Goal: Transaction & Acquisition: Purchase product/service

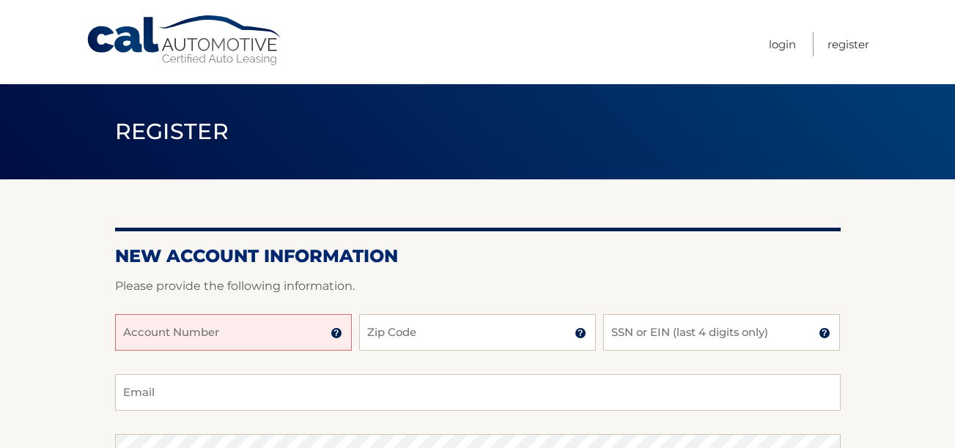
scroll to position [84, 0]
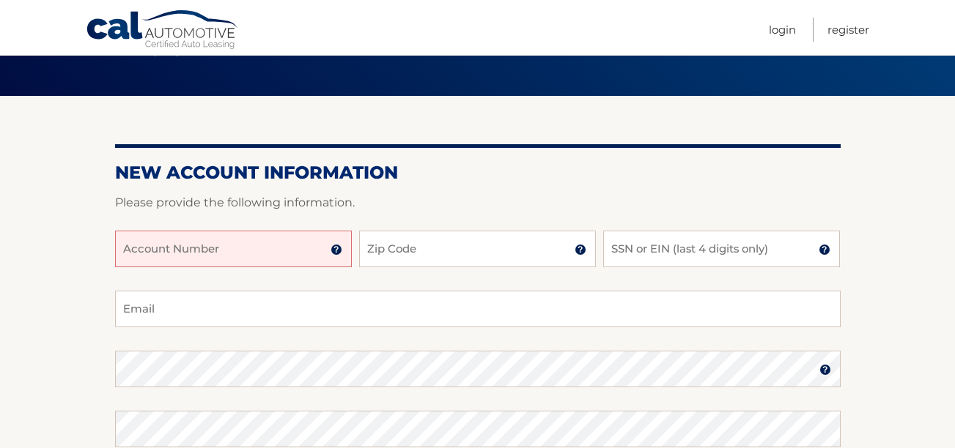
click at [303, 255] on input "Account Number" at bounding box center [233, 249] width 237 height 37
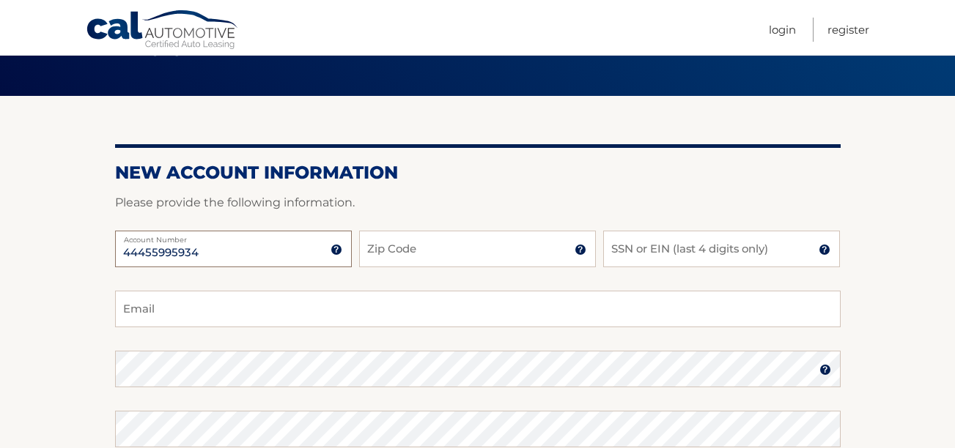
type input "44455995934"
click at [396, 248] on input "Zip Code" at bounding box center [477, 249] width 237 height 37
type input "33025"
click at [648, 255] on input "SSN or EIN (last 4 digits only)" at bounding box center [721, 249] width 237 height 37
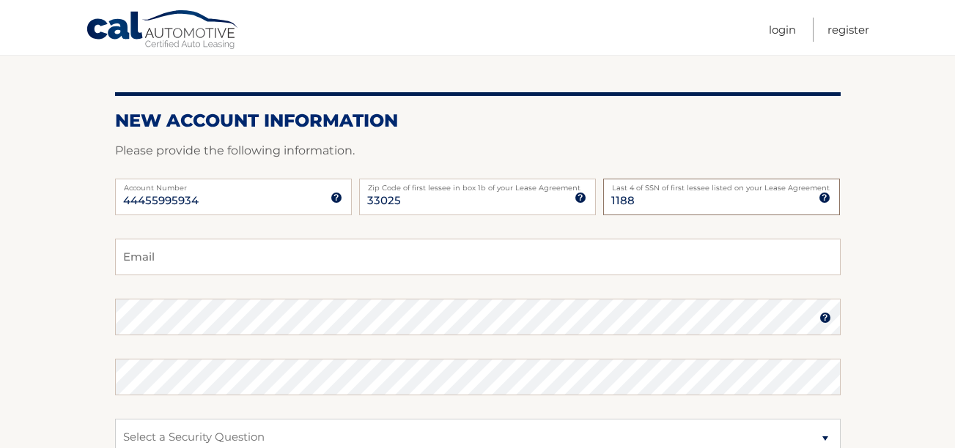
scroll to position [136, 0]
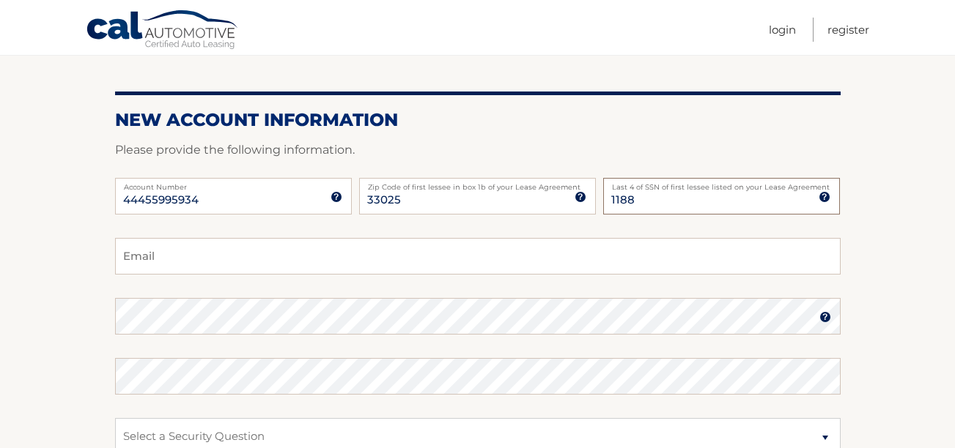
type input "1188"
drag, startPoint x: 629, startPoint y: 262, endPoint x: 406, endPoint y: 253, distance: 222.9
click at [406, 253] on input "Email" at bounding box center [477, 256] width 725 height 37
type input "zelenedj1@gmail.com"
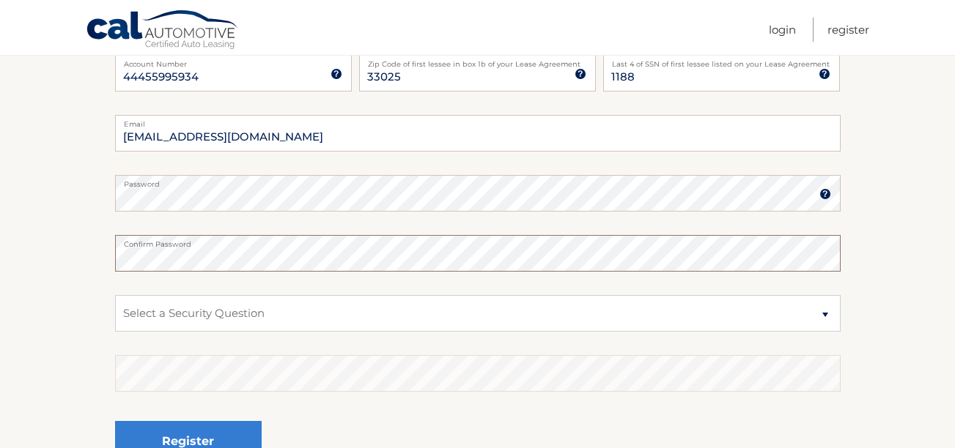
scroll to position [280, 0]
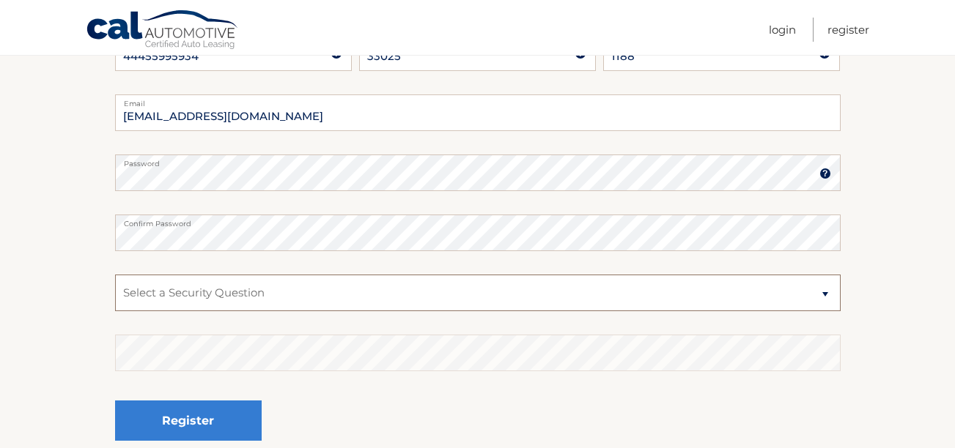
click at [348, 300] on select "Select a Security Question What was the name of your elementary school? What is…" at bounding box center [477, 293] width 725 height 37
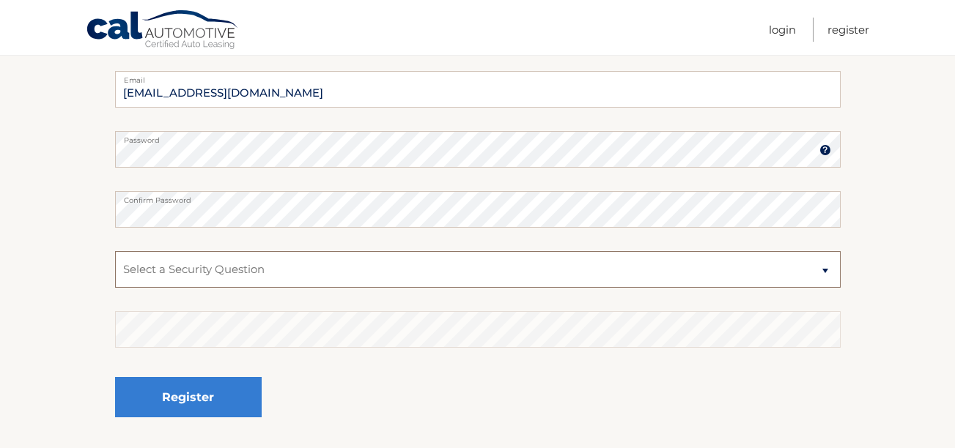
scroll to position [303, 0]
click at [357, 271] on select "Select a Security Question What was the name of your elementary school? What is…" at bounding box center [477, 270] width 725 height 37
select select "2"
click at [115, 252] on select "Select a Security Question What was the name of your elementary school? What is…" at bounding box center [477, 270] width 725 height 37
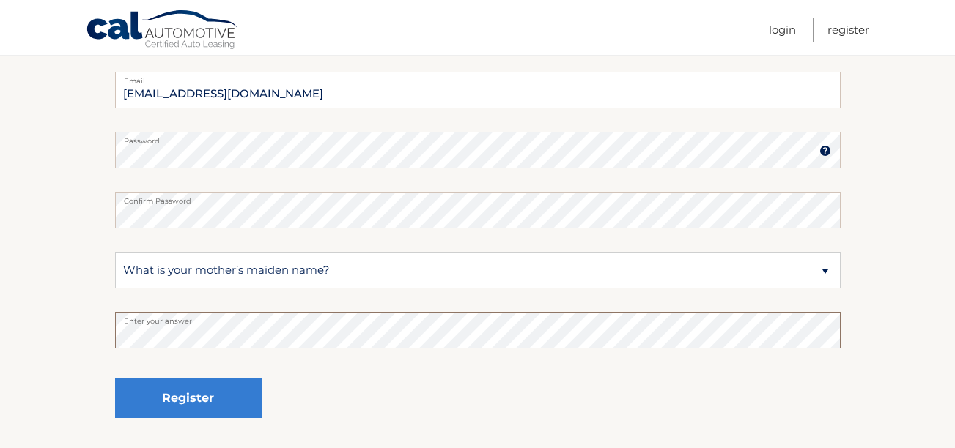
scroll to position [399, 0]
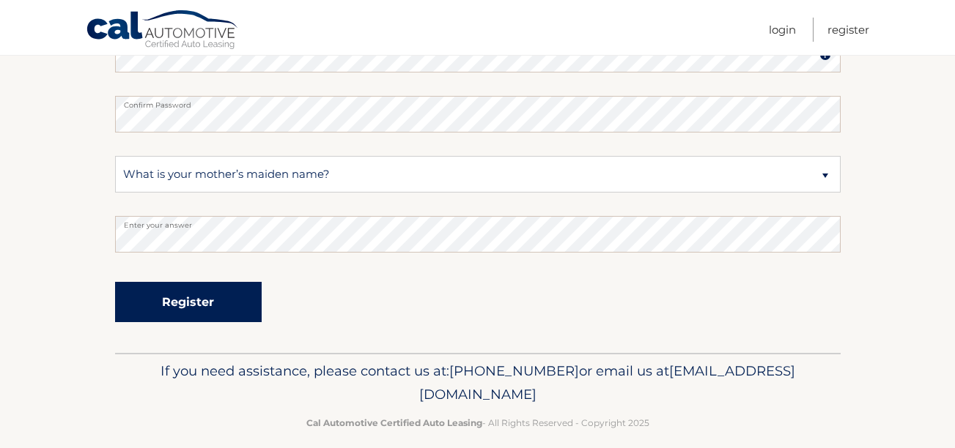
click at [219, 317] on button "Register" at bounding box center [188, 302] width 147 height 40
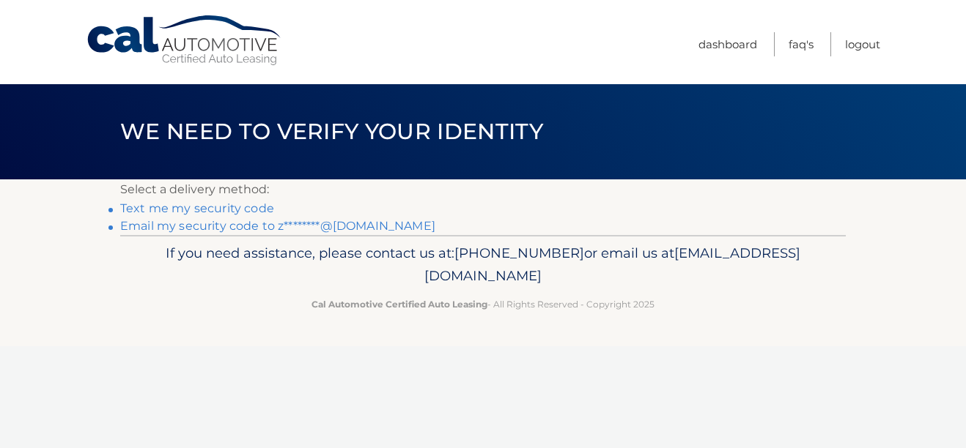
click at [262, 229] on link "Email my security code to z********@[DOMAIN_NAME]" at bounding box center [277, 226] width 315 height 14
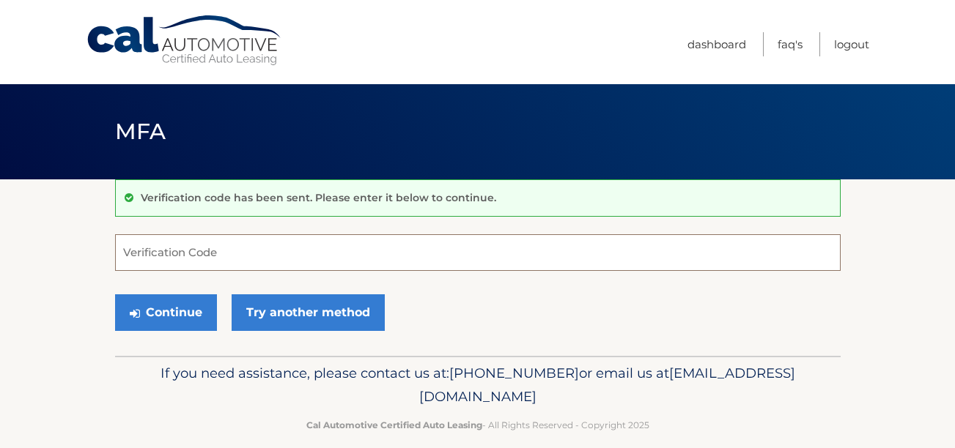
click at [262, 252] on input "Verification Code" at bounding box center [477, 252] width 725 height 37
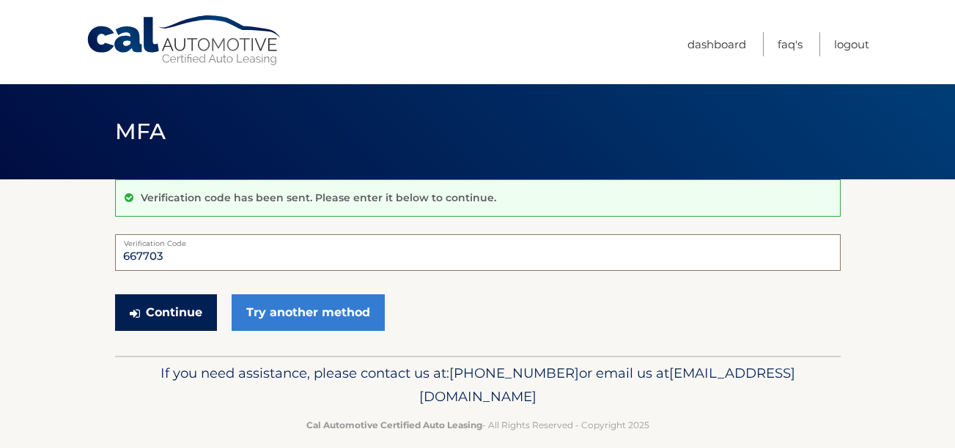
type input "667703"
click at [177, 315] on button "Continue" at bounding box center [166, 312] width 102 height 37
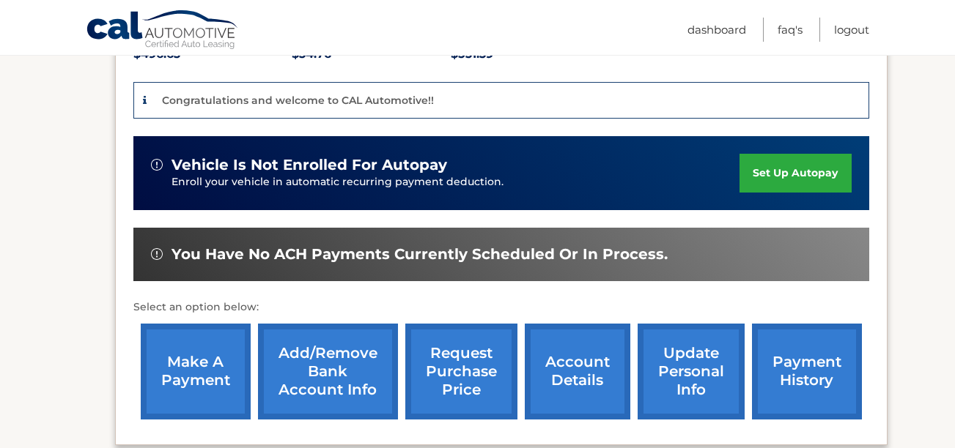
scroll to position [363, 0]
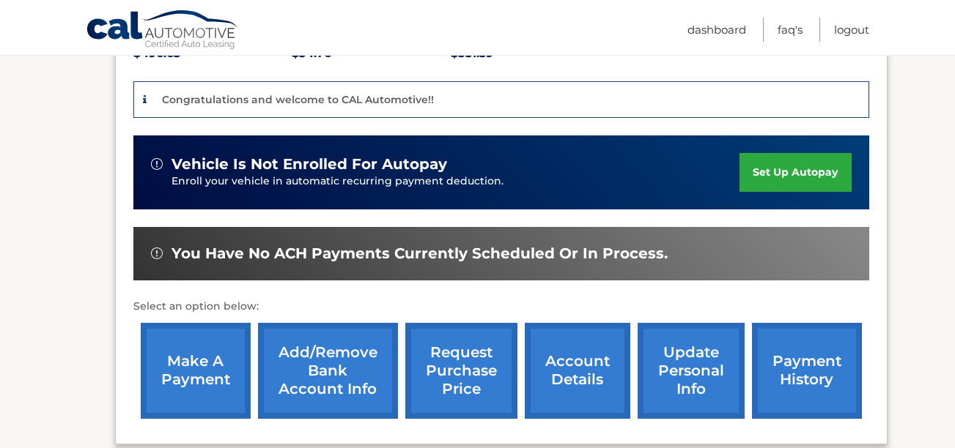
click at [186, 350] on link "make a payment" at bounding box center [196, 371] width 110 height 96
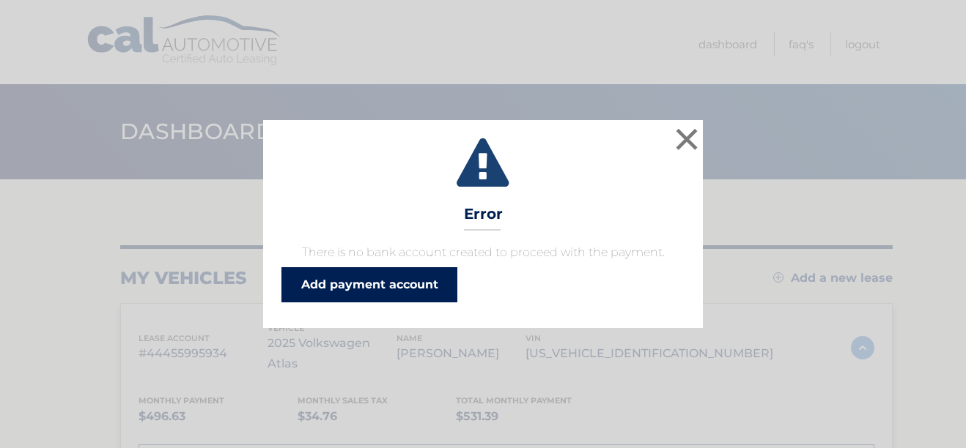
click at [338, 289] on link "Add payment account" at bounding box center [369, 284] width 176 height 35
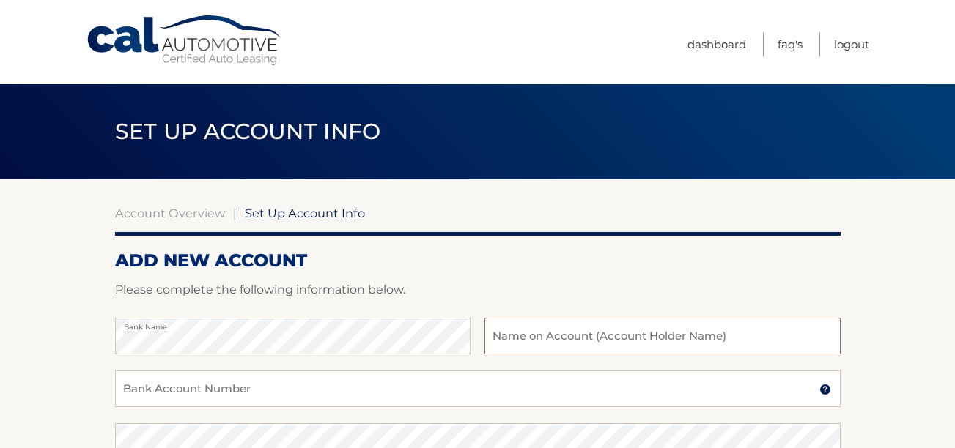
click at [564, 337] on input "text" at bounding box center [661, 336] width 355 height 37
type input "[PERSON_NAME] De [PERSON_NAME]"
click at [513, 390] on input "Bank Account Number" at bounding box center [477, 389] width 725 height 37
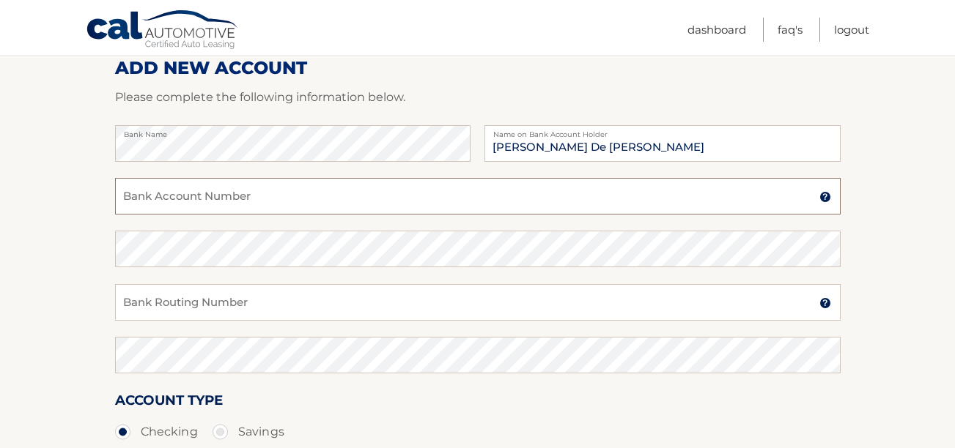
scroll to position [193, 0]
click at [398, 299] on input "Bank Routing Number" at bounding box center [477, 301] width 725 height 37
paste input "063100277"
type input "063100277"
click at [365, 198] on input "Bank Account Number" at bounding box center [477, 195] width 725 height 37
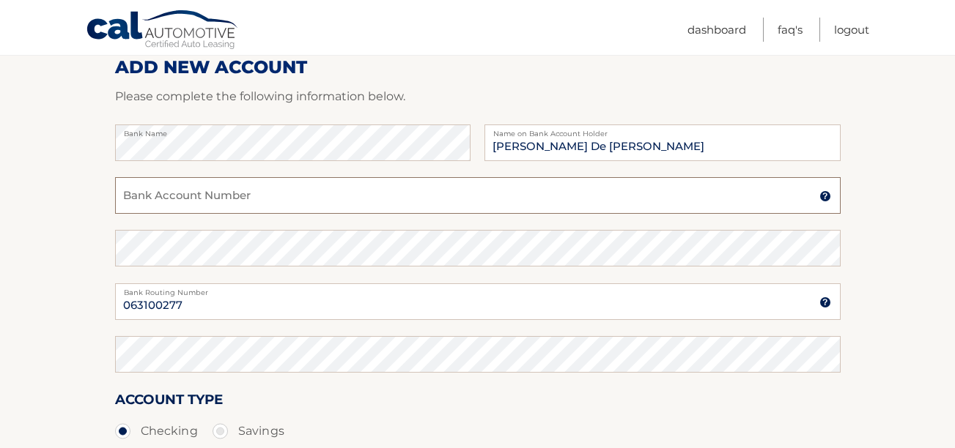
click at [387, 193] on input "Bank Account Number" at bounding box center [477, 195] width 725 height 37
paste input "898018178424"
type input "898018178424"
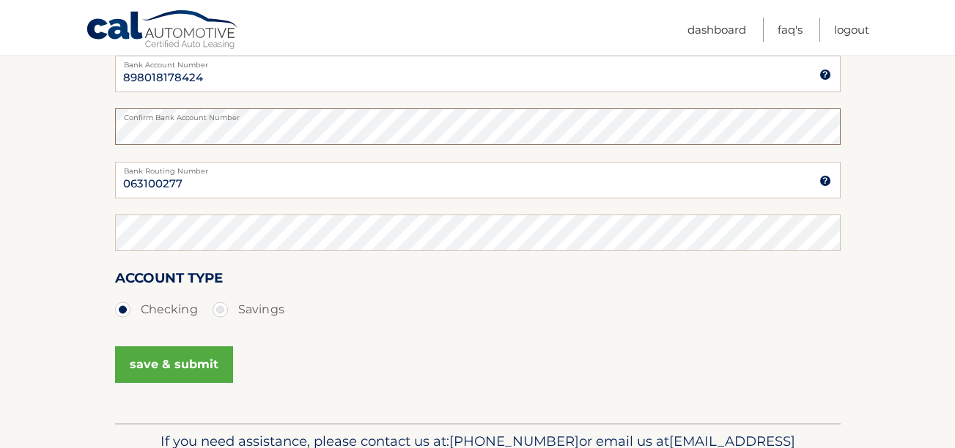
scroll to position [316, 0]
click at [192, 363] on button "save & submit" at bounding box center [174, 364] width 118 height 37
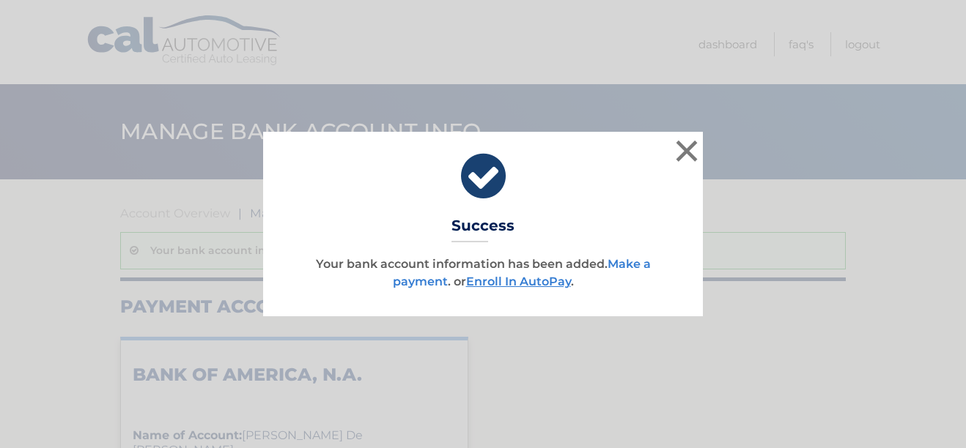
click at [631, 263] on link "Make a payment" at bounding box center [522, 272] width 258 height 31
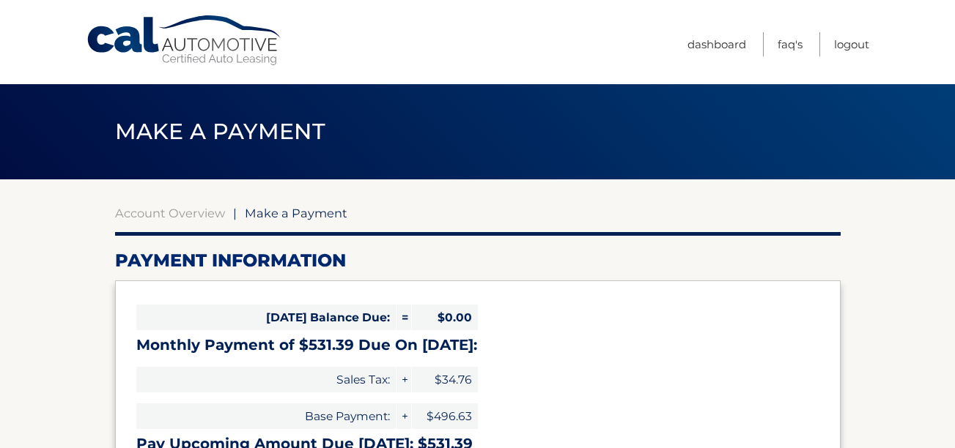
select select "M2I0ZDc5Y2UtMTI1NS00OGM2LWE3ZDAtMjUwMzhiYjIyMjcy"
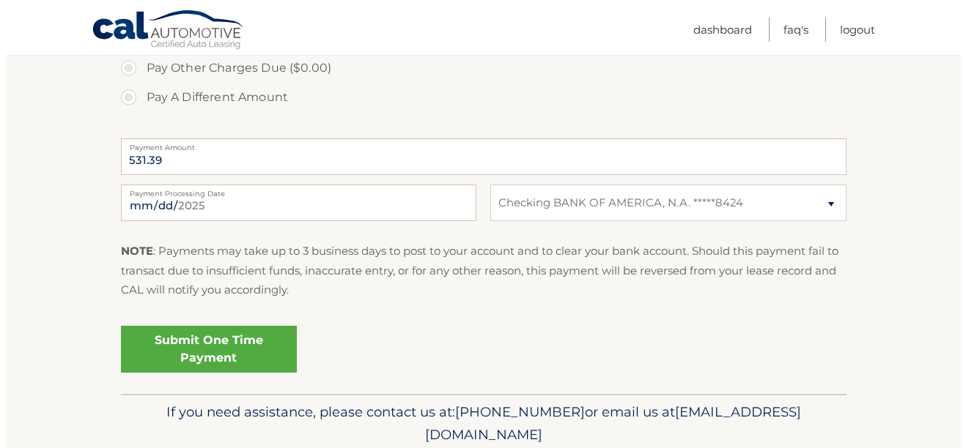
scroll to position [544, 0]
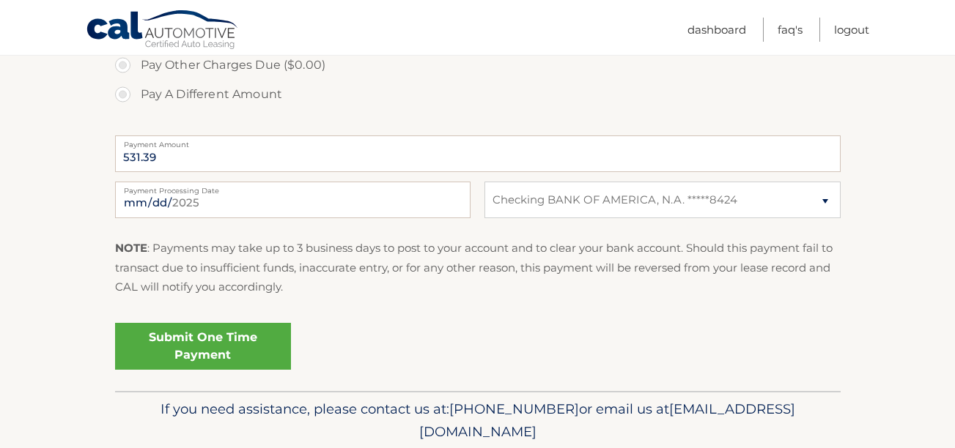
click at [242, 339] on link "Submit One Time Payment" at bounding box center [203, 346] width 176 height 47
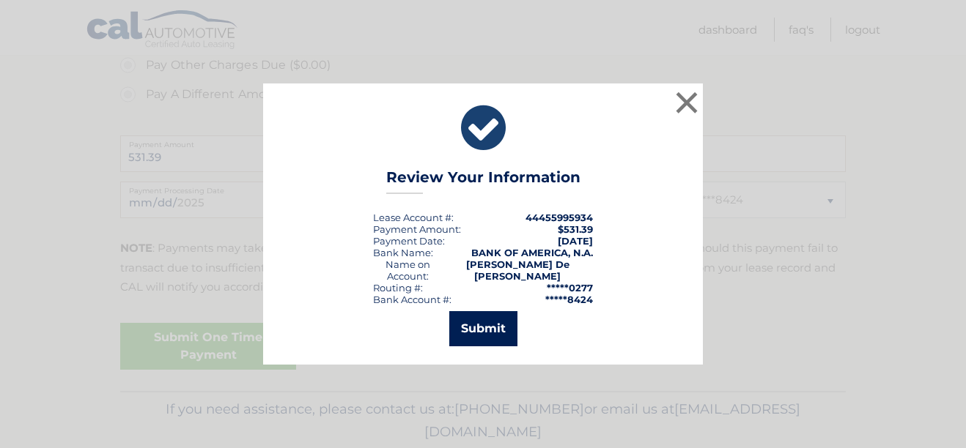
click at [490, 328] on button "Submit" at bounding box center [483, 328] width 68 height 35
